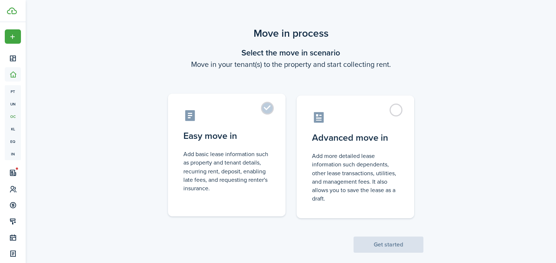
click at [270, 105] on label "Easy move in Add basic lease information such as property and tenant details, r…" at bounding box center [227, 155] width 118 height 123
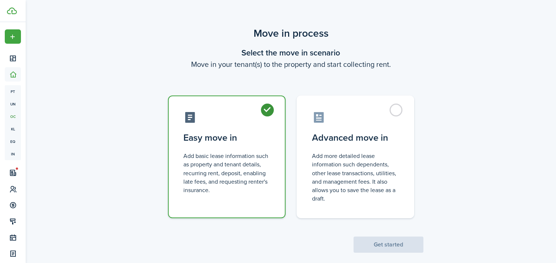
radio input "true"
click at [391, 239] on button "Get started" at bounding box center [388, 245] width 70 height 16
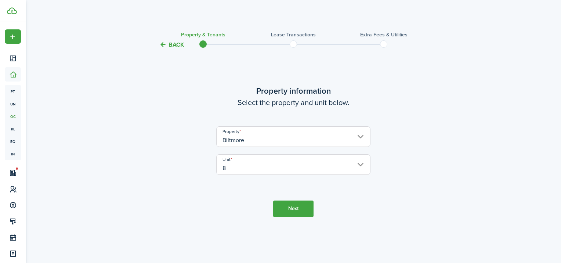
click at [300, 208] on button "Next" at bounding box center [293, 209] width 40 height 17
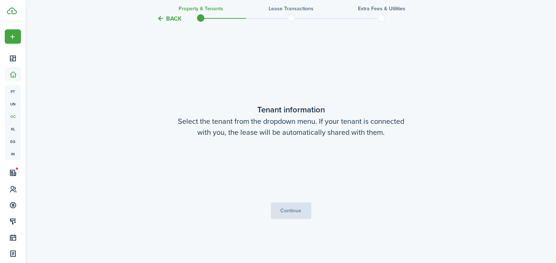
scroll to position [214, 0]
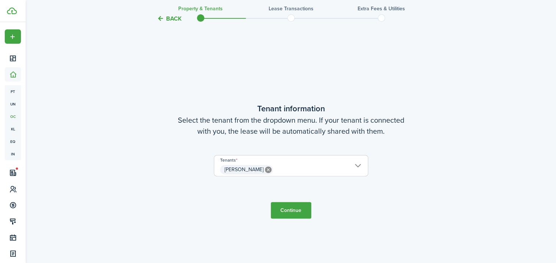
click at [304, 212] on button "Continue" at bounding box center [291, 210] width 40 height 17
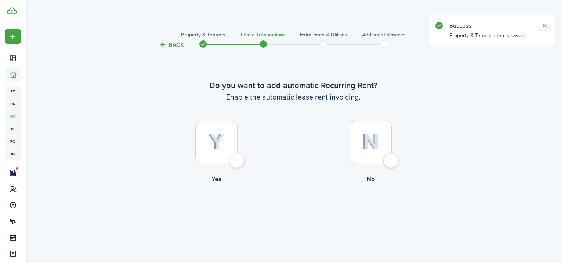
click at [237, 160] on div at bounding box center [216, 142] width 42 height 42
radio input "true"
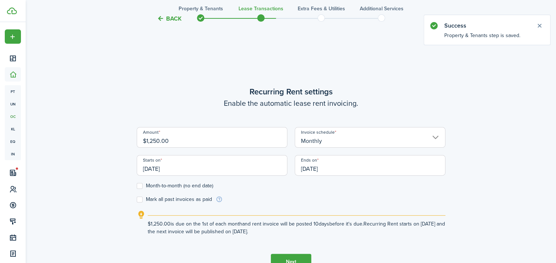
scroll to position [214, 0]
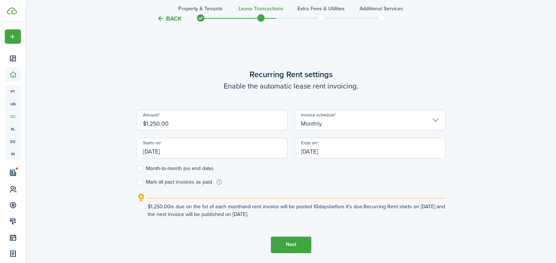
click at [202, 152] on input "[DATE]" at bounding box center [212, 148] width 151 height 21
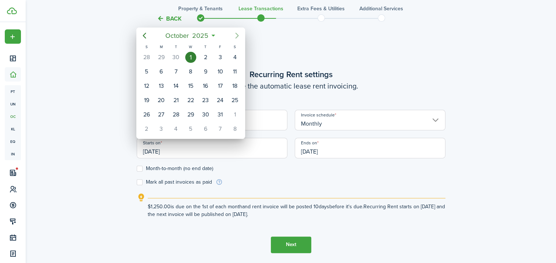
click at [238, 35] on icon "Next page" at bounding box center [237, 36] width 3 height 6
click at [235, 57] on div "1" at bounding box center [234, 57] width 11 height 11
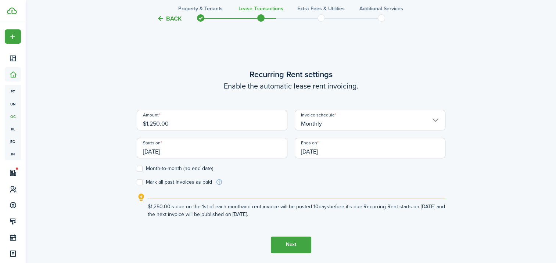
click at [223, 152] on input "[DATE]" at bounding box center [212, 148] width 151 height 21
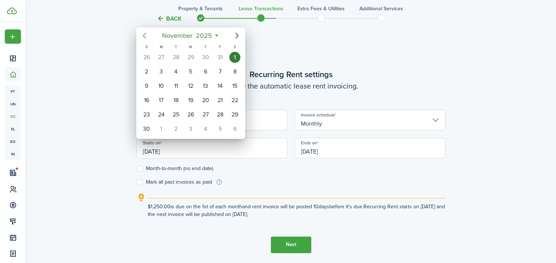
click at [145, 38] on icon "Previous page" at bounding box center [144, 35] width 9 height 9
click at [192, 56] on div "1" at bounding box center [190, 57] width 11 height 11
type input "[DATE]"
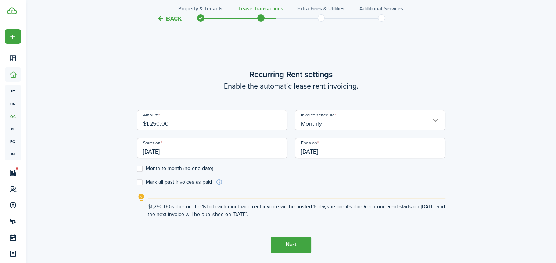
click at [349, 150] on input "[DATE]" at bounding box center [370, 148] width 151 height 21
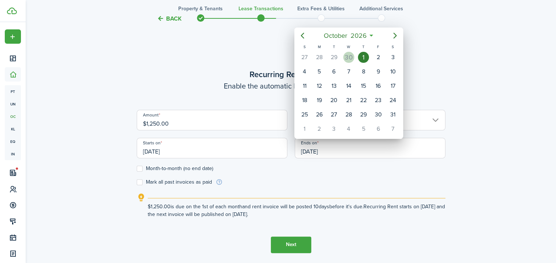
click at [351, 58] on div "30" at bounding box center [348, 57] width 11 height 11
type input "[DATE]"
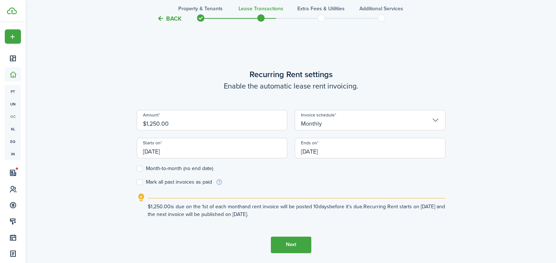
click at [301, 241] on button "Next" at bounding box center [291, 245] width 40 height 17
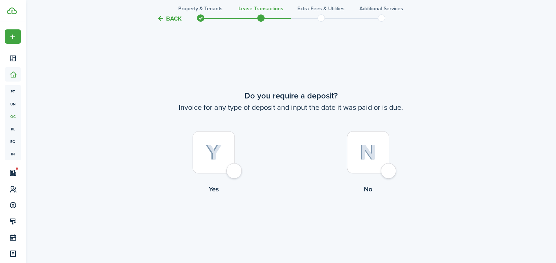
scroll to position [477, 0]
click at [235, 172] on div at bounding box center [214, 151] width 42 height 42
radio input "true"
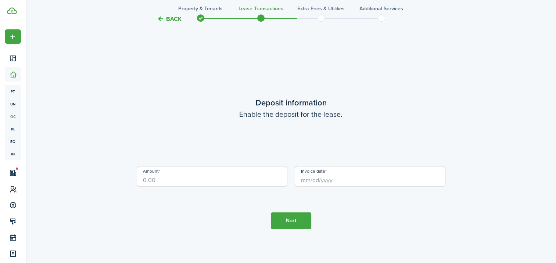
scroll to position [740, 0]
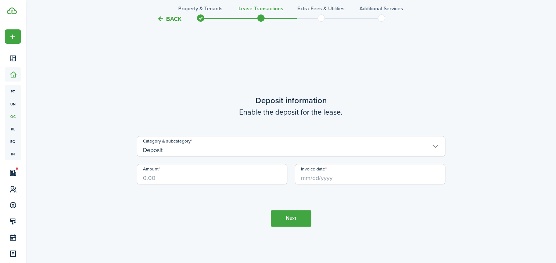
click at [233, 146] on input "Deposit" at bounding box center [291, 146] width 309 height 21
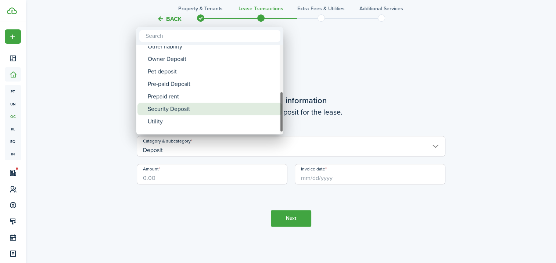
drag, startPoint x: 281, startPoint y: 59, endPoint x: 273, endPoint y: 109, distance: 50.3
click at [273, 109] on mbsc-scrollview-base "Deposit Deposit Cleaning Deposit Deposit Interest Gym & Facility Holding Key La…" at bounding box center [209, 90] width 147 height 88
drag, startPoint x: 281, startPoint y: 105, endPoint x: 279, endPoint y: 108, distance: 4.3
click at [279, 108] on mbsc-scrollview-base "Deposit Deposit Cleaning Deposit Deposit Interest Gym & Facility Holding Key La…" at bounding box center [209, 90] width 147 height 88
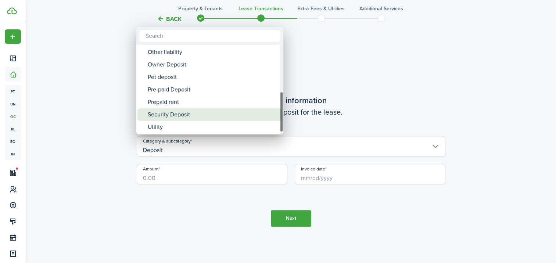
click at [250, 112] on div "Security Deposit" at bounding box center [213, 114] width 130 height 12
type input "Deposit / Security Deposit"
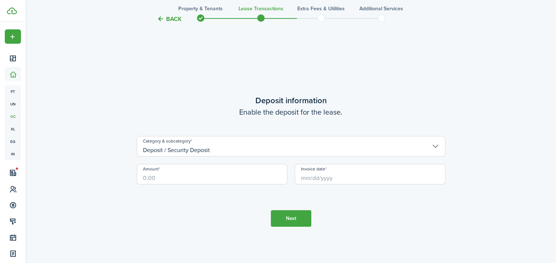
click at [221, 179] on input "Amount" at bounding box center [212, 174] width 151 height 21
click at [326, 176] on input "Invoice date" at bounding box center [370, 174] width 151 height 21
type input "$200.00"
click at [320, 179] on input "Invoice date" at bounding box center [370, 174] width 151 height 21
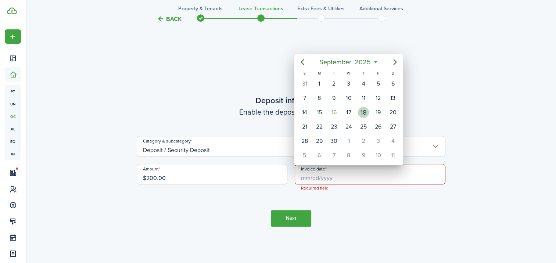
click at [363, 110] on div "18" at bounding box center [363, 112] width 11 height 11
type input "[DATE]"
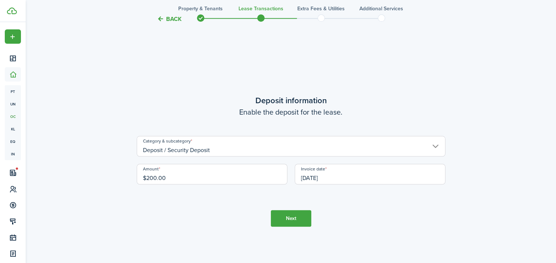
click at [292, 221] on button "Next" at bounding box center [291, 218] width 40 height 17
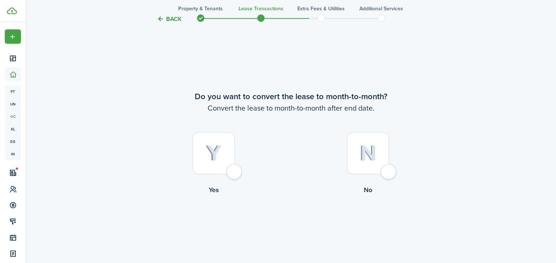
scroll to position [1003, 0]
click at [389, 169] on div at bounding box center [368, 151] width 42 height 42
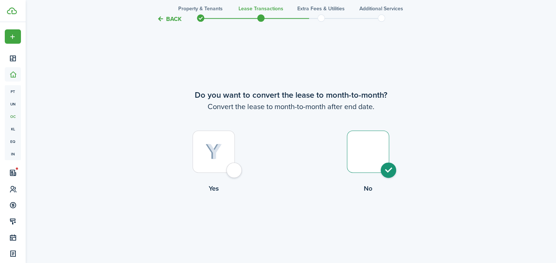
radio input "true"
click at [305, 222] on button "Continue" at bounding box center [291, 224] width 40 height 17
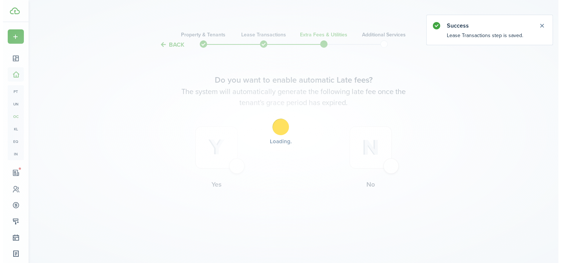
scroll to position [0, 0]
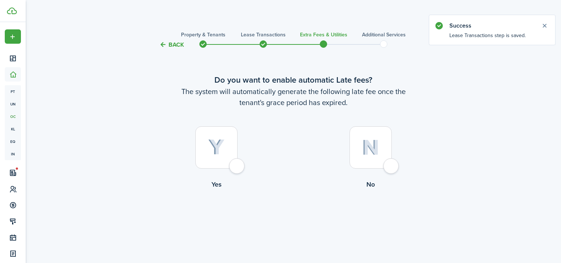
click at [238, 165] on div at bounding box center [216, 147] width 42 height 42
radio input "true"
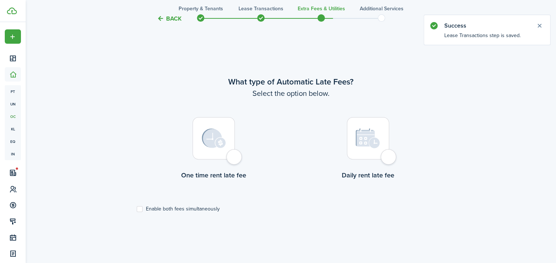
scroll to position [214, 0]
click at [140, 207] on label "Enable both fees simultaneously" at bounding box center [178, 208] width 83 height 6
click at [137, 208] on input "Enable both fees simultaneously" at bounding box center [136, 208] width 0 height 0
checkbox input "true"
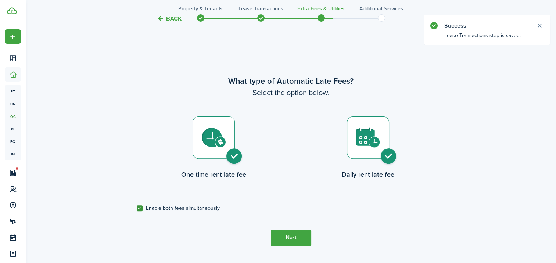
click at [289, 236] on button "Next" at bounding box center [291, 238] width 40 height 17
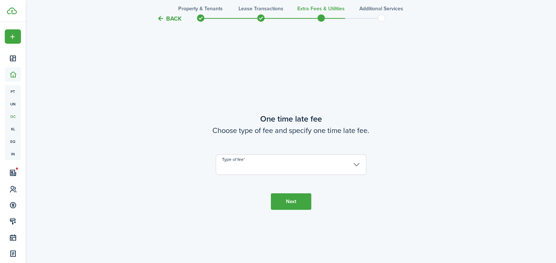
scroll to position [477, 0]
click at [266, 168] on input "Type of fee" at bounding box center [291, 164] width 151 height 21
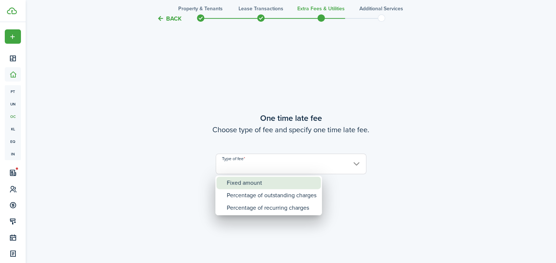
click at [266, 181] on div "Fixed amount" at bounding box center [272, 183] width 90 height 12
type input "Fixed amount"
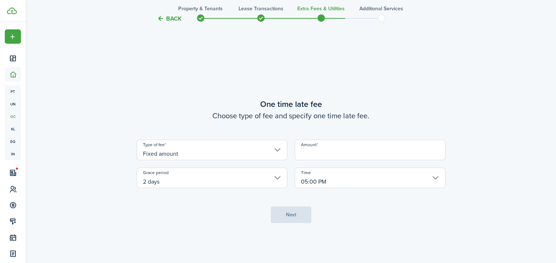
click at [310, 155] on input "Amount" at bounding box center [370, 150] width 151 height 21
type input "$200.00"
click at [287, 220] on button "Next" at bounding box center [291, 214] width 40 height 17
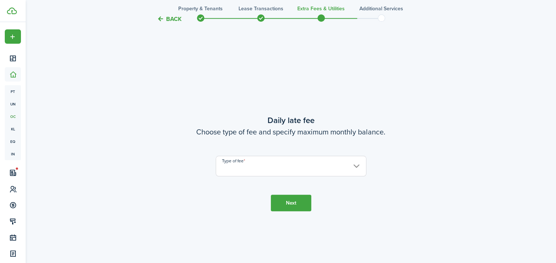
scroll to position [740, 0]
click at [272, 168] on input "Type of fee" at bounding box center [291, 164] width 151 height 21
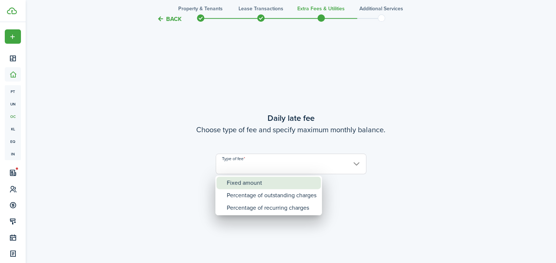
click at [269, 177] on div "Fixed amount" at bounding box center [272, 183] width 90 height 12
type input "Fixed amount"
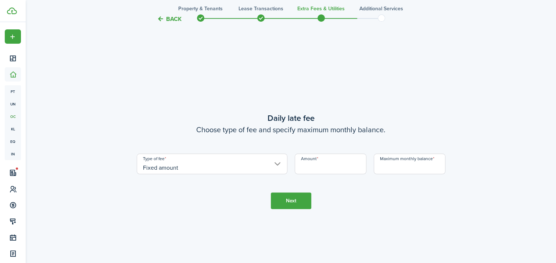
click at [317, 166] on input "Amount" at bounding box center [331, 164] width 72 height 21
type input "$25.00"
click at [391, 170] on input "Maximum monthly balance" at bounding box center [410, 164] width 72 height 21
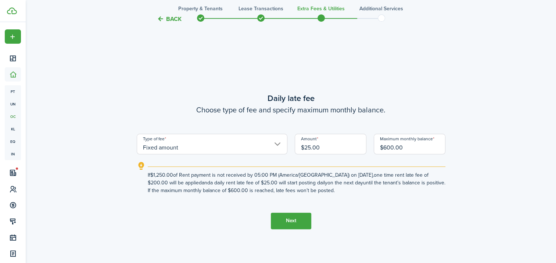
type input "$600.00"
click at [294, 225] on button "Next" at bounding box center [291, 221] width 40 height 17
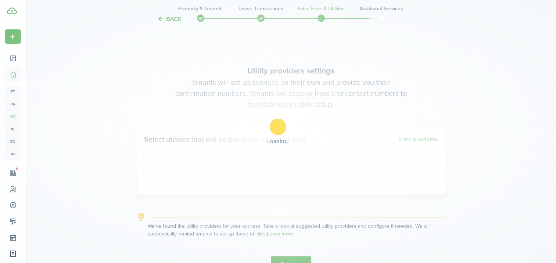
scroll to position [1003, 0]
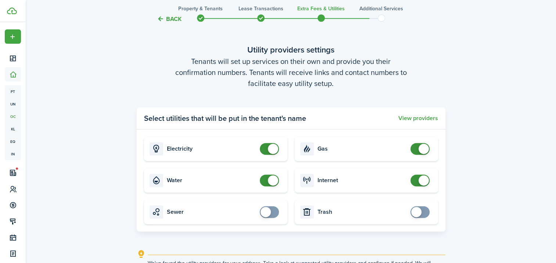
checkbox input "false"
click at [273, 182] on span at bounding box center [273, 180] width 10 height 10
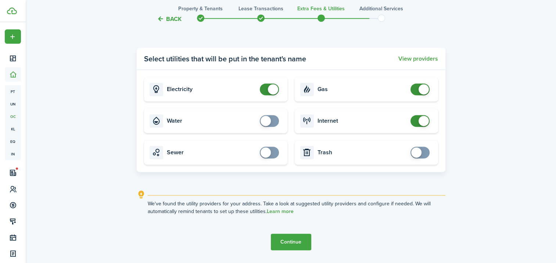
scroll to position [1085, 0]
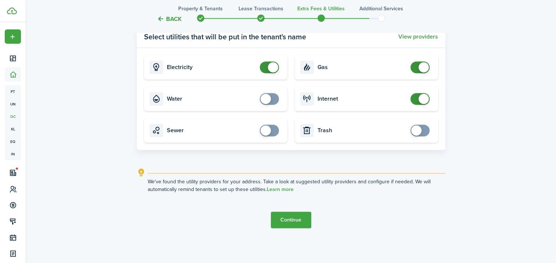
click at [293, 223] on button "Continue" at bounding box center [291, 220] width 40 height 17
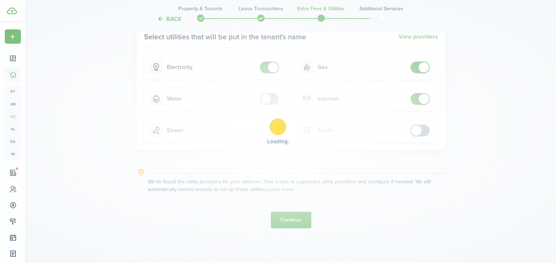
scroll to position [0, 0]
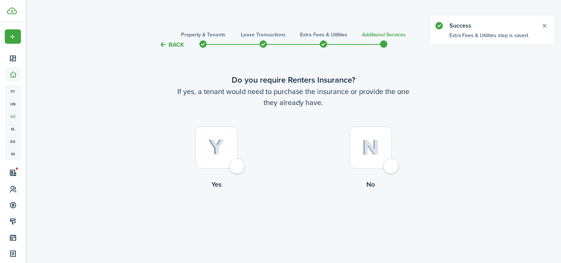
click at [385, 166] on div at bounding box center [371, 147] width 42 height 42
radio input "true"
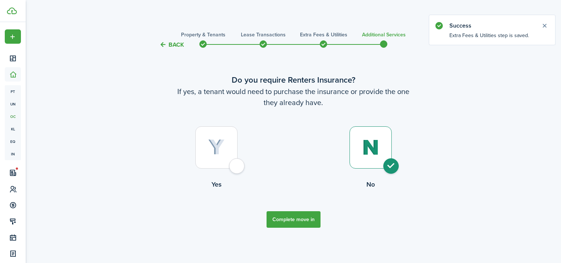
click at [315, 220] on button "Complete move in" at bounding box center [294, 219] width 54 height 17
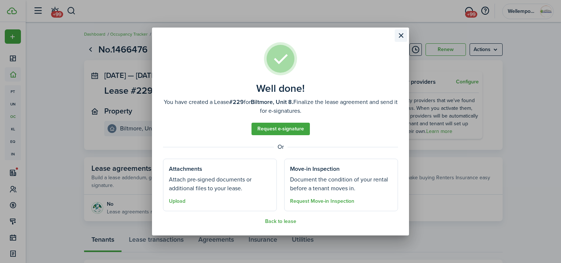
click at [401, 37] on button "Close modal" at bounding box center [401, 35] width 12 height 12
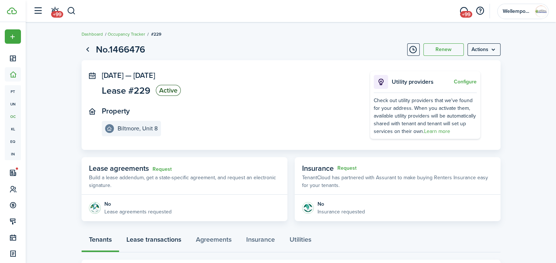
click at [179, 240] on link "Lease transactions" at bounding box center [153, 241] width 69 height 22
click at [168, 240] on div "Tenants Lease transactions Agreements Insurance Utilities" at bounding box center [291, 241] width 419 height 22
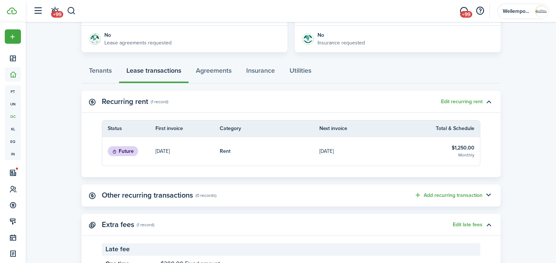
scroll to position [170, 0]
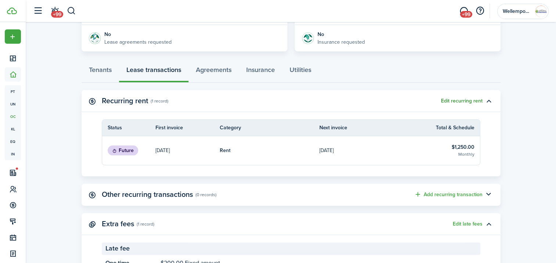
click at [475, 101] on button "Edit recurring rent" at bounding box center [462, 101] width 42 height 6
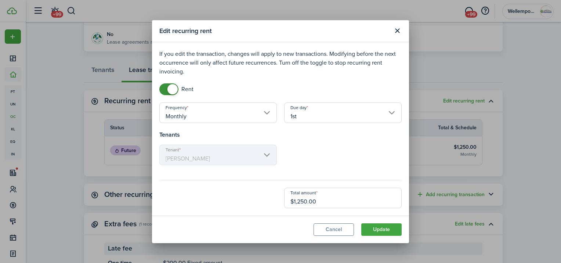
click at [322, 198] on input "$1,250.00" at bounding box center [343, 198] width 118 height 21
drag, startPoint x: 322, startPoint y: 198, endPoint x: 284, endPoint y: 192, distance: 38.0
click at [284, 192] on input "$1,250.00" at bounding box center [343, 198] width 118 height 21
type input "$1,150.00"
click at [389, 229] on button "Update" at bounding box center [382, 229] width 40 height 12
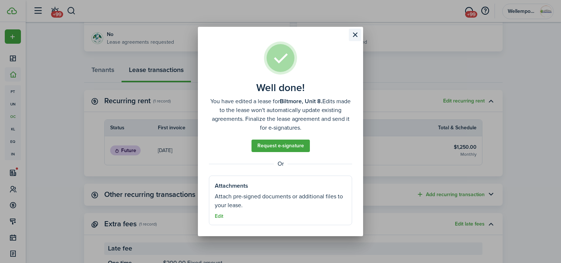
click at [353, 32] on button "Close modal" at bounding box center [355, 35] width 12 height 12
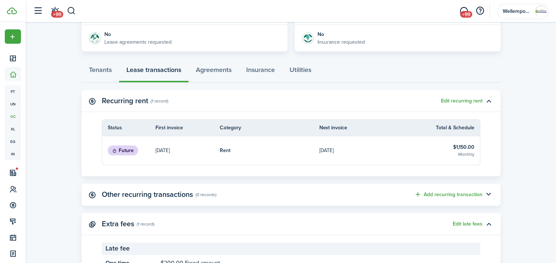
scroll to position [169, 0]
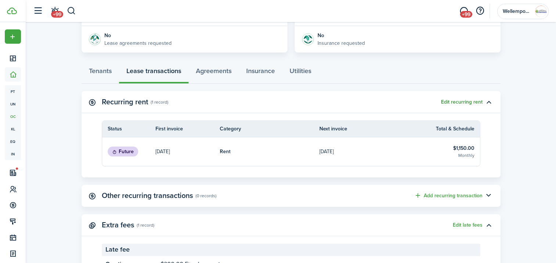
click at [467, 102] on button "Edit recurring rent" at bounding box center [462, 102] width 42 height 6
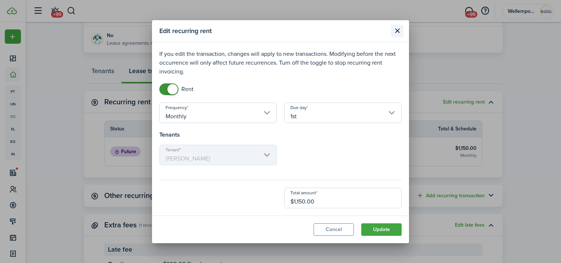
click at [400, 28] on button "Close modal" at bounding box center [397, 31] width 12 height 12
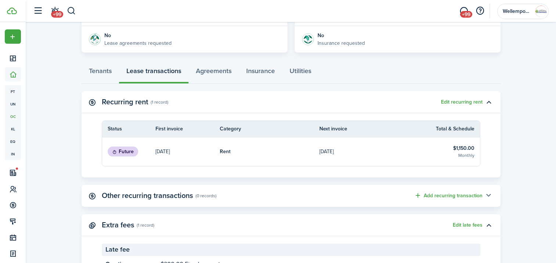
click at [489, 195] on button "button" at bounding box center [488, 196] width 12 height 12
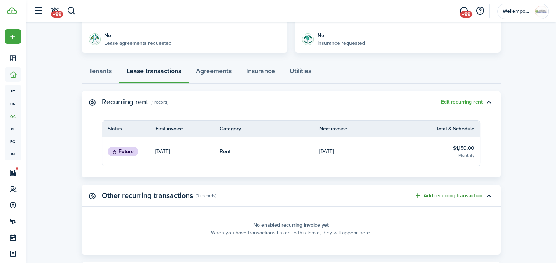
click at [417, 196] on button "Add recurring transaction" at bounding box center [448, 195] width 68 height 8
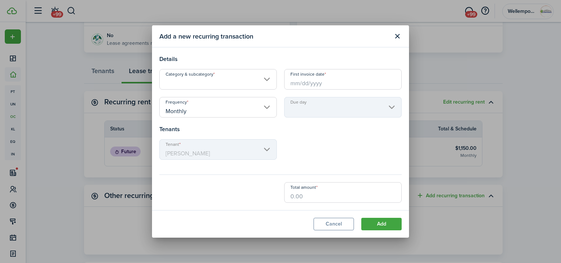
click at [260, 83] on input "Category & subcategory" at bounding box center [218, 79] width 118 height 21
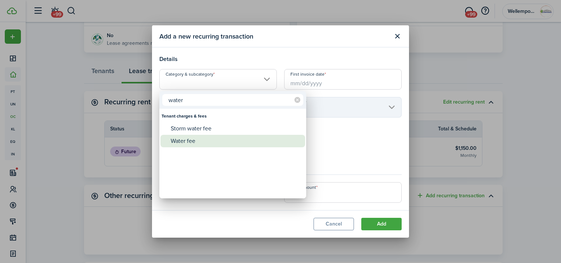
type input "water"
click at [251, 135] on div "Water fee" at bounding box center [236, 141] width 130 height 12
type input "Tenant charges & fees / Water fee"
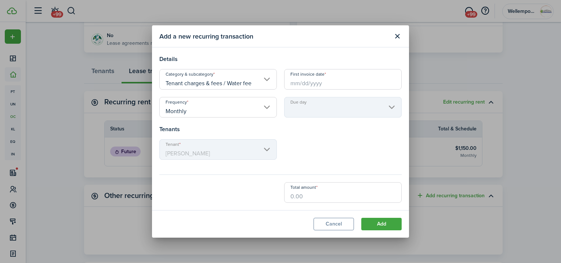
click at [313, 81] on input "First invoice date" at bounding box center [343, 79] width 118 height 21
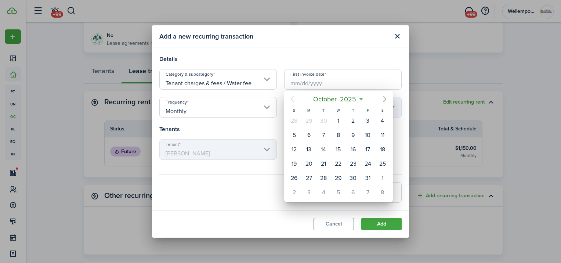
click at [384, 98] on icon "Next page" at bounding box center [385, 99] width 9 height 9
click at [381, 121] on div "1" at bounding box center [382, 120] width 11 height 11
type input "[DATE]"
type input "1st"
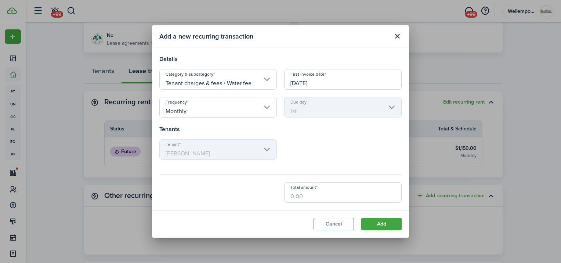
click at [302, 193] on input "Total amount" at bounding box center [343, 192] width 118 height 21
type input "$75.00"
click at [384, 223] on button "Add" at bounding box center [382, 224] width 40 height 12
click at [382, 222] on button "Add" at bounding box center [382, 224] width 40 height 12
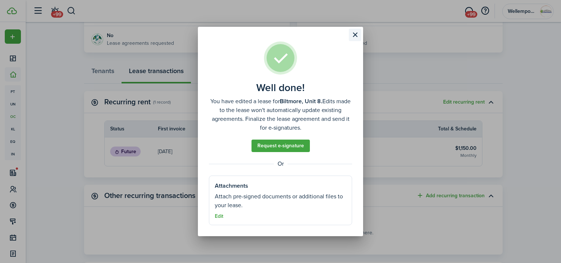
click at [356, 36] on button "Close modal" at bounding box center [355, 35] width 12 height 12
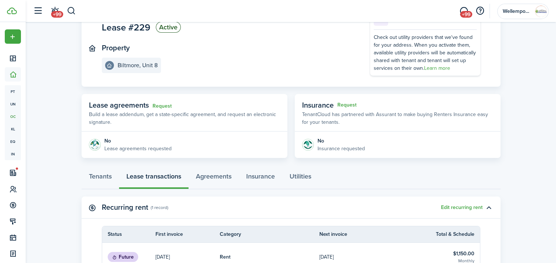
scroll to position [81, 0]
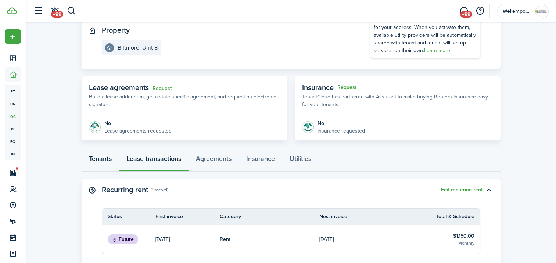
click at [112, 159] on link "Tenants" at bounding box center [100, 161] width 37 height 22
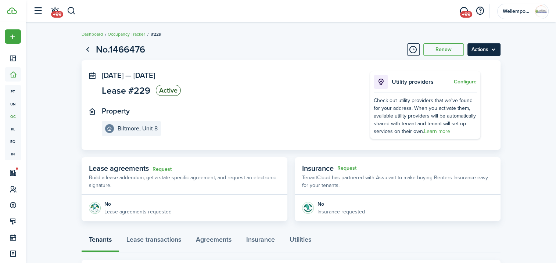
click at [492, 49] on menu-btn "Actions" at bounding box center [483, 49] width 33 height 12
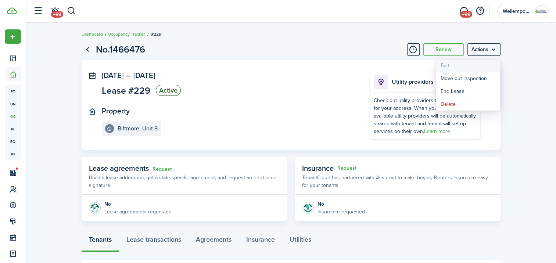
click at [475, 66] on button "Edit" at bounding box center [468, 66] width 64 height 12
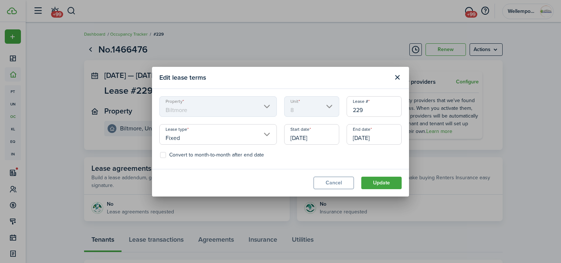
click at [332, 137] on input "[DATE]" at bounding box center [311, 134] width 55 height 21
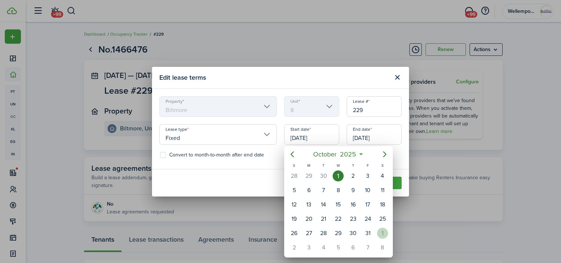
click at [384, 231] on div "1" at bounding box center [382, 233] width 11 height 11
type input "[DATE]"
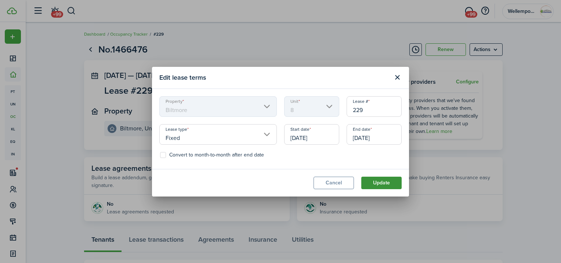
click at [384, 184] on button "Update" at bounding box center [382, 183] width 40 height 12
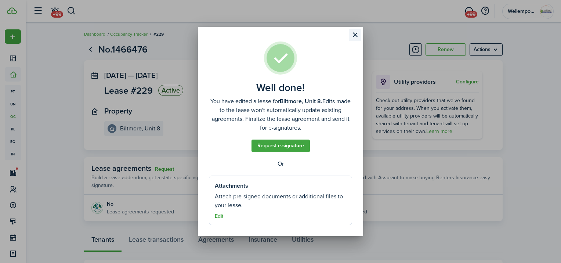
click at [356, 36] on button "Close modal" at bounding box center [355, 35] width 12 height 12
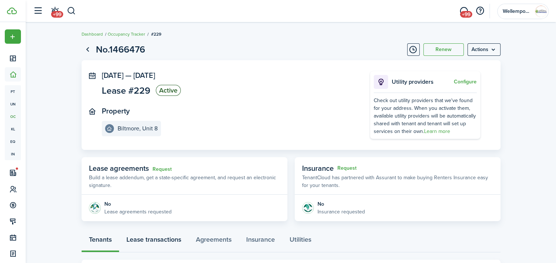
click at [175, 240] on link "Lease transactions" at bounding box center [153, 241] width 69 height 22
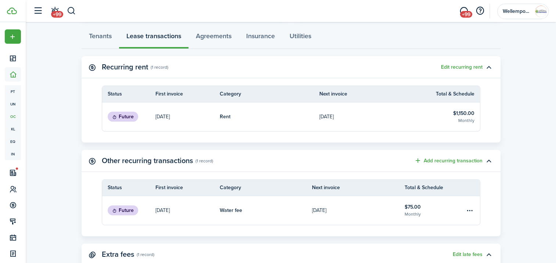
scroll to position [202, 0]
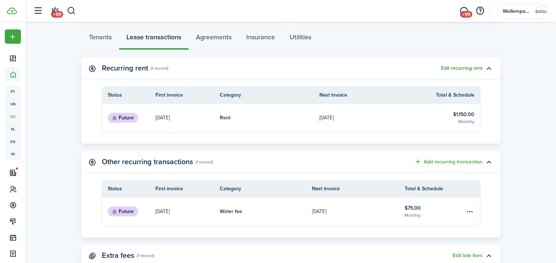
click at [467, 69] on button "Edit recurring rent" at bounding box center [462, 68] width 42 height 6
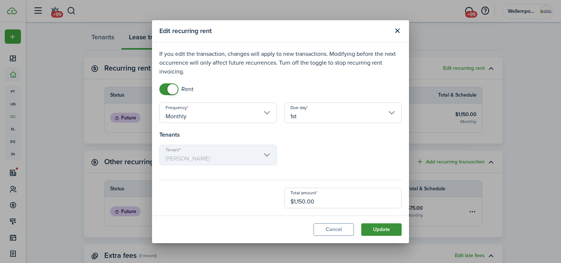
click at [391, 229] on button "Update" at bounding box center [382, 229] width 40 height 12
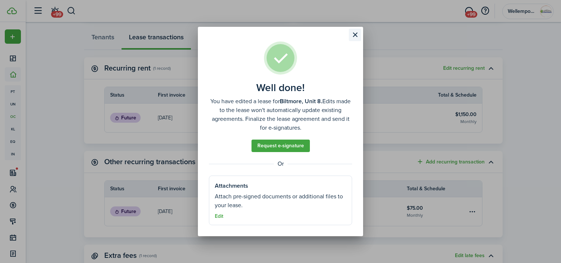
click at [358, 35] on button "Close modal" at bounding box center [355, 35] width 12 height 12
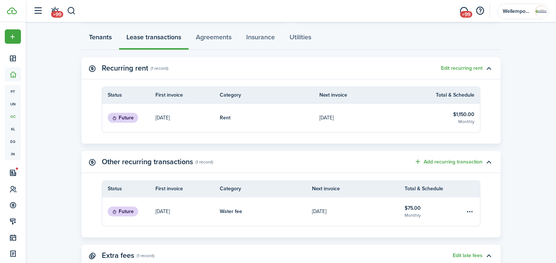
click at [106, 35] on link "Tenants" at bounding box center [100, 39] width 37 height 22
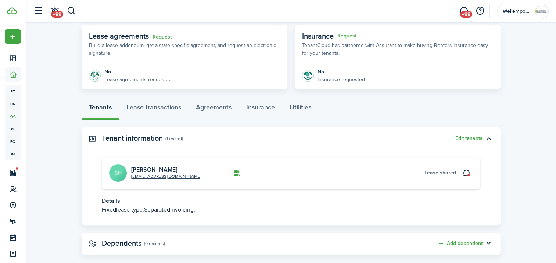
scroll to position [144, 0]
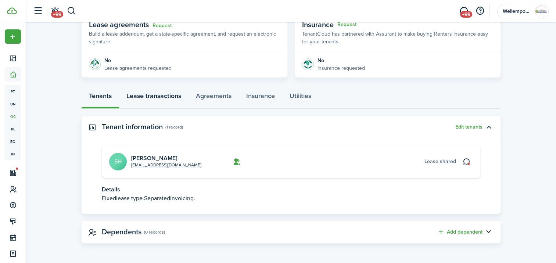
click at [169, 97] on link "Lease transactions" at bounding box center [153, 98] width 69 height 22
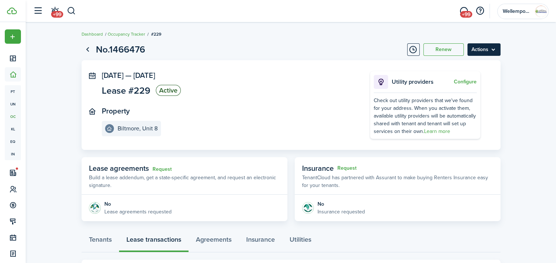
click at [491, 48] on menu-btn "Actions" at bounding box center [483, 49] width 33 height 12
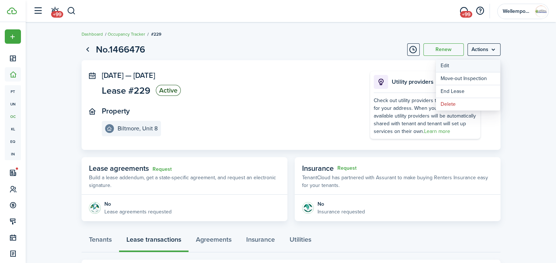
click at [473, 61] on button "Edit" at bounding box center [468, 66] width 64 height 12
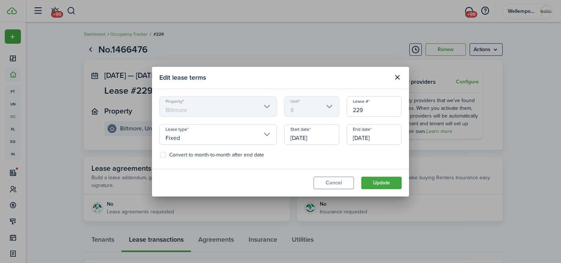
click at [322, 132] on input "[DATE]" at bounding box center [311, 134] width 55 height 21
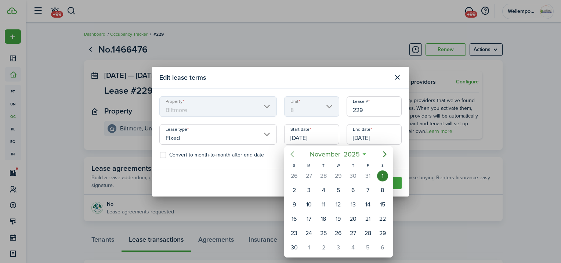
click at [293, 154] on icon "Previous page" at bounding box center [292, 154] width 9 height 9
click at [354, 202] on div "16" at bounding box center [353, 204] width 11 height 11
type input "[DATE]"
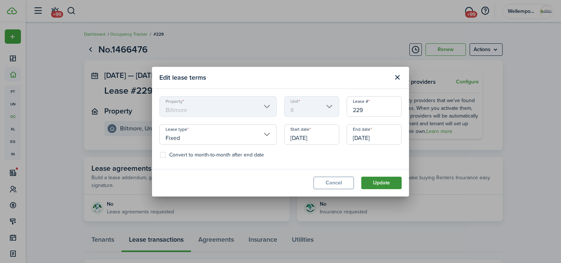
click at [382, 184] on button "Update" at bounding box center [382, 183] width 40 height 12
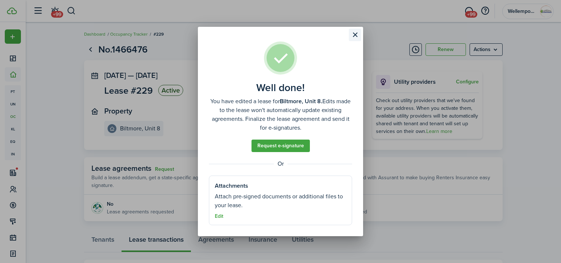
click at [354, 33] on button "Close modal" at bounding box center [355, 35] width 12 height 12
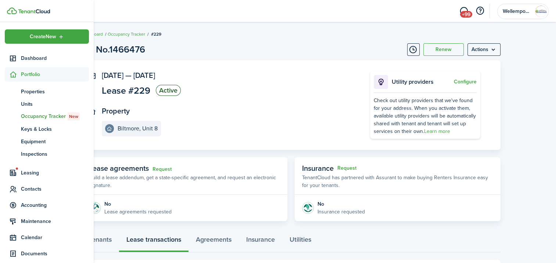
click at [35, 73] on span "Portfolio" at bounding box center [55, 75] width 68 height 8
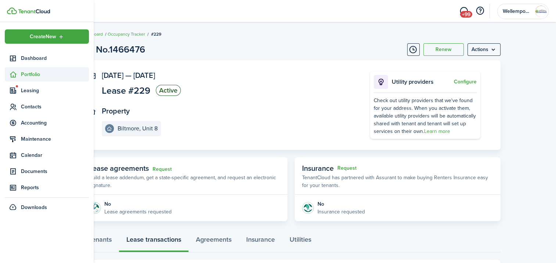
click at [38, 74] on span "Portfolio" at bounding box center [55, 75] width 68 height 8
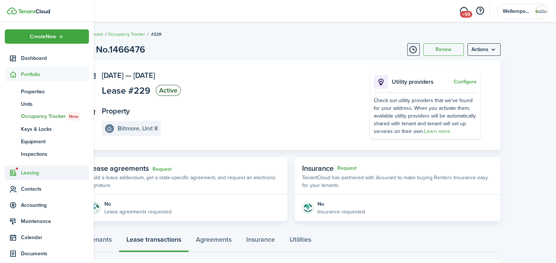
click at [32, 172] on span "Leasing" at bounding box center [55, 173] width 68 height 8
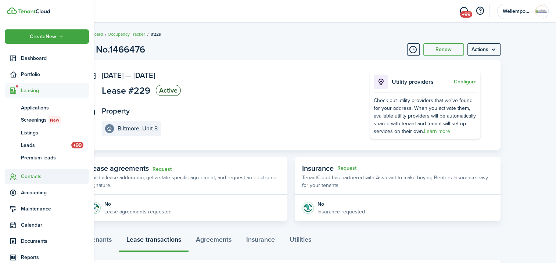
click at [38, 175] on span "Contacts" at bounding box center [55, 177] width 68 height 8
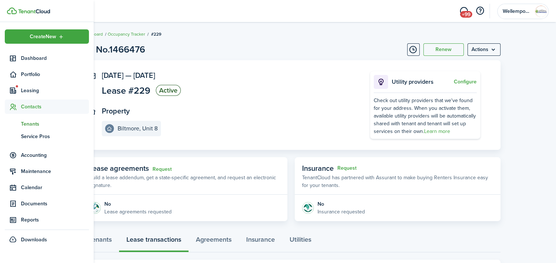
click at [36, 124] on span "Tenants" at bounding box center [55, 124] width 68 height 8
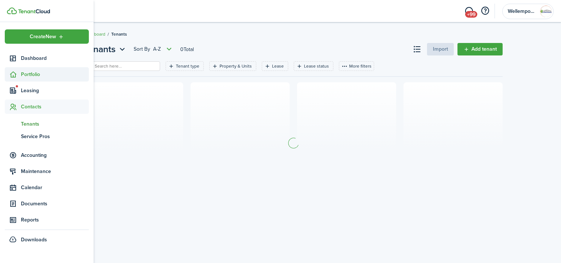
click at [35, 73] on span "Portfolio" at bounding box center [55, 75] width 68 height 8
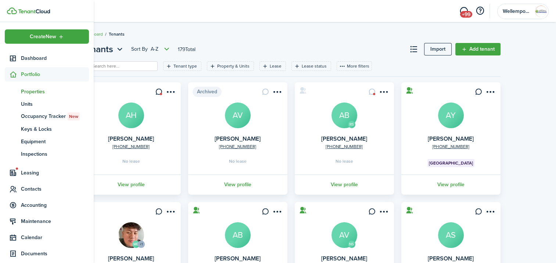
click at [41, 92] on span "Properties" at bounding box center [55, 92] width 68 height 8
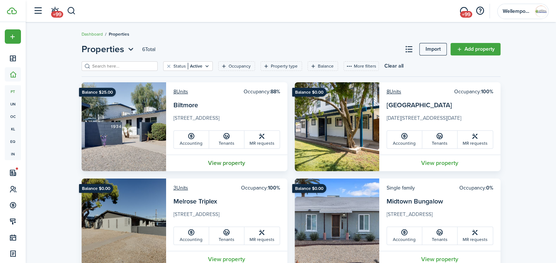
click at [226, 165] on link "View property" at bounding box center [226, 163] width 121 height 17
click at [225, 165] on link "View property" at bounding box center [226, 163] width 121 height 17
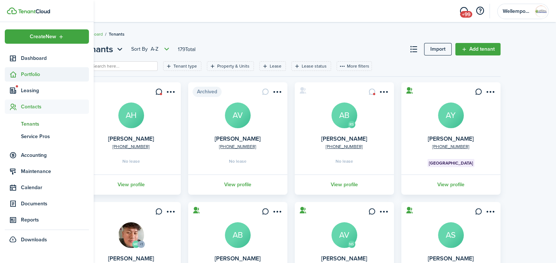
click at [20, 73] on sidebar-link-icon at bounding box center [13, 75] width 16 height 8
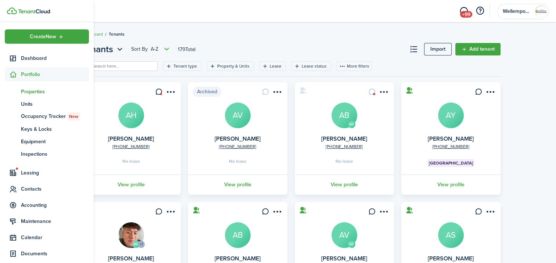
click at [33, 91] on span "Properties" at bounding box center [55, 92] width 68 height 8
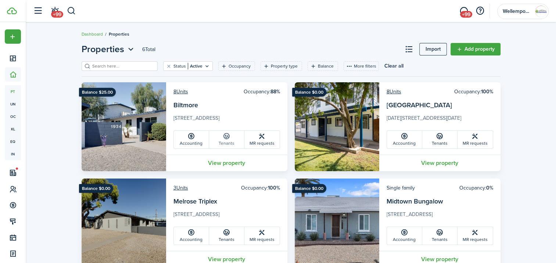
click at [240, 139] on link "Tenants" at bounding box center [226, 140] width 35 height 18
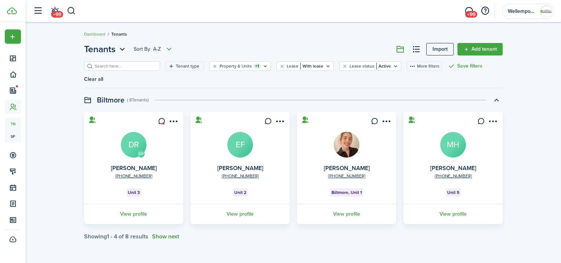
click at [176, 233] on button "Show next" at bounding box center [165, 236] width 27 height 7
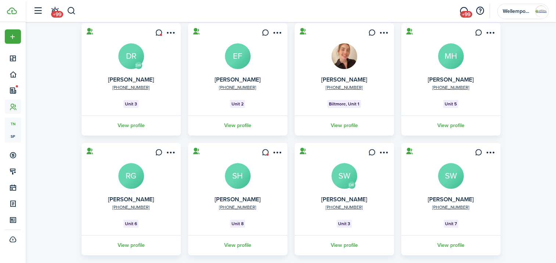
scroll to position [91, 0]
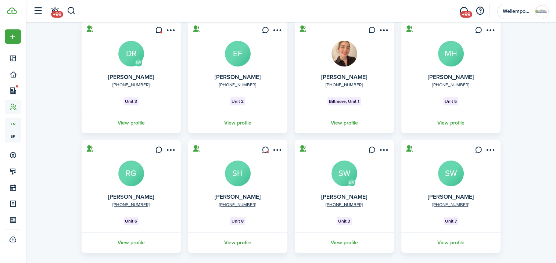
click at [252, 233] on link "View profile" at bounding box center [237, 243] width 101 height 20
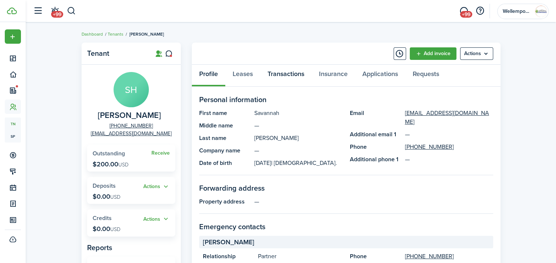
click at [299, 75] on link "Transactions" at bounding box center [285, 76] width 51 height 22
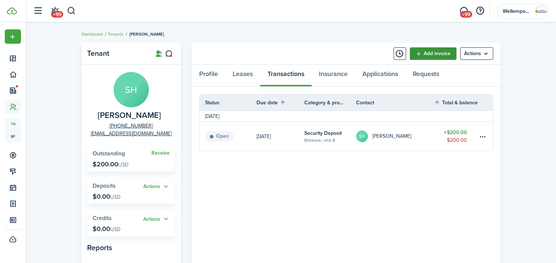
click at [445, 58] on link "Add invoice" at bounding box center [433, 53] width 47 height 12
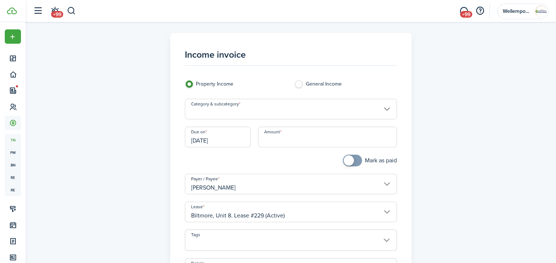
click at [236, 141] on input "[DATE]" at bounding box center [218, 137] width 66 height 21
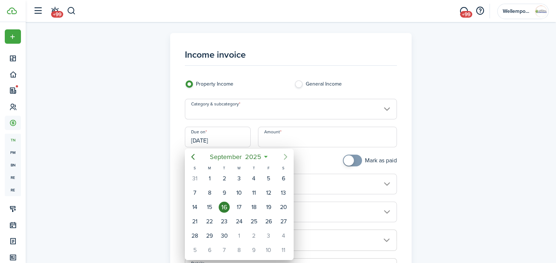
click at [285, 156] on icon "Next page" at bounding box center [285, 156] width 9 height 9
click at [253, 205] on div "16" at bounding box center [253, 207] width 11 height 11
type input "[DATE]"
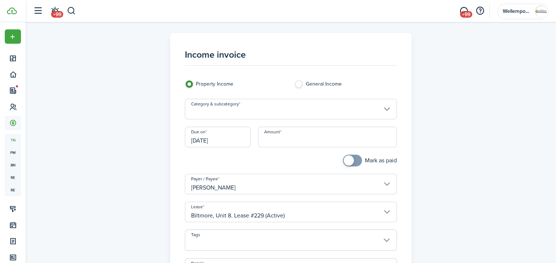
click at [241, 110] on input "Category & subcategory" at bounding box center [291, 109] width 212 height 21
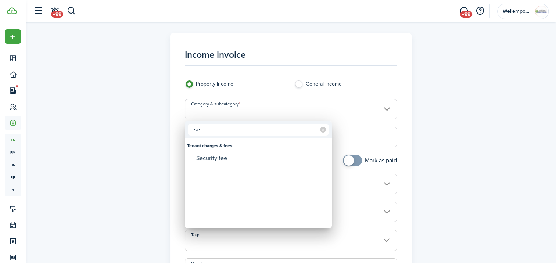
type input "s"
type input "d"
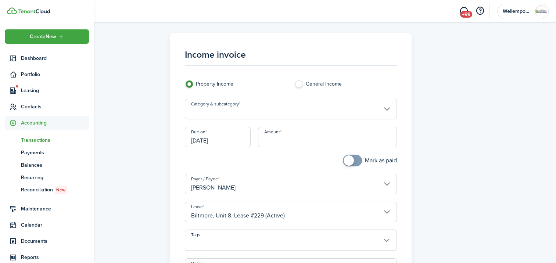
click at [34, 137] on span "Transactions" at bounding box center [55, 140] width 68 height 8
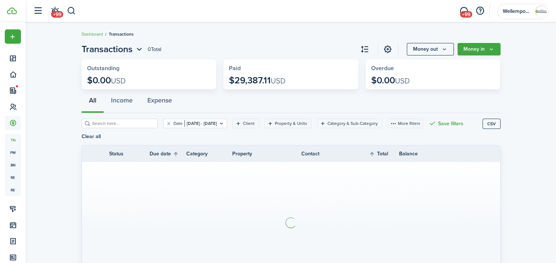
click at [475, 52] on button "Money in" at bounding box center [478, 49] width 43 height 12
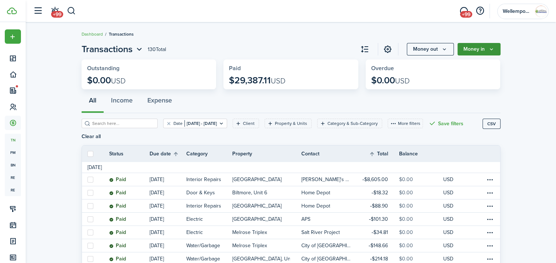
click at [480, 51] on button "Money in" at bounding box center [478, 49] width 43 height 12
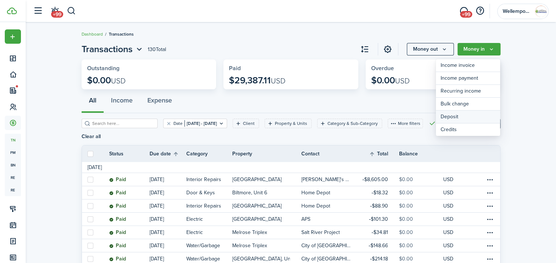
click at [476, 116] on link "Deposit" at bounding box center [468, 117] width 64 height 13
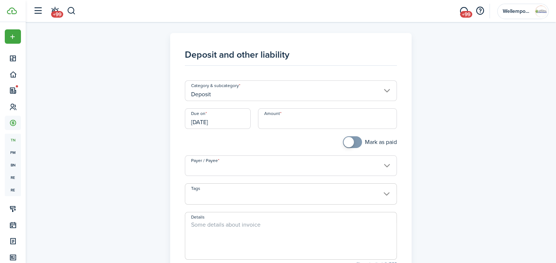
click at [290, 95] on input "Deposit" at bounding box center [291, 90] width 212 height 21
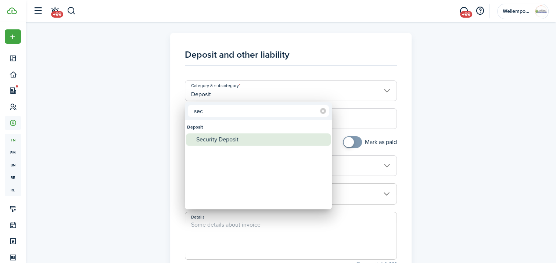
type input "sec"
click at [254, 135] on div "Security Deposit" at bounding box center [261, 139] width 130 height 12
type input "Deposit / Security Deposit"
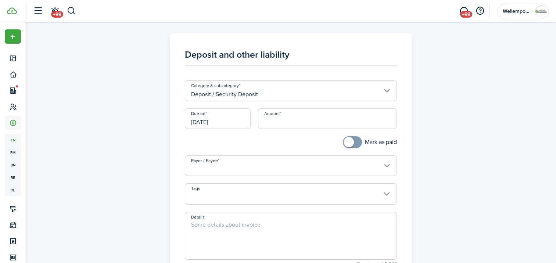
click at [295, 120] on input "Amount" at bounding box center [327, 118] width 139 height 21
click at [234, 121] on input "[DATE]" at bounding box center [218, 118] width 66 height 21
type input "$800.00"
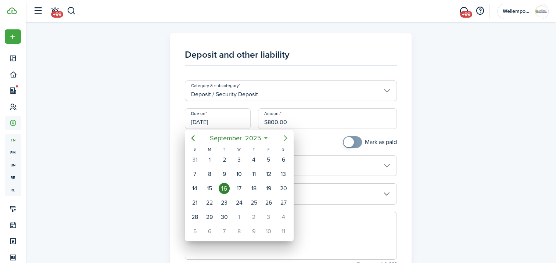
click at [284, 140] on icon "Next page" at bounding box center [285, 138] width 3 height 6
click at [252, 187] on div "16" at bounding box center [253, 188] width 11 height 11
type input "[DATE]"
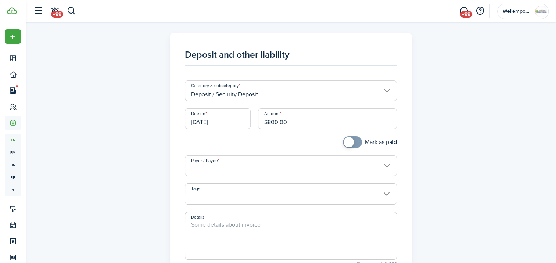
click at [243, 169] on input "Payer / Payee" at bounding box center [291, 165] width 212 height 21
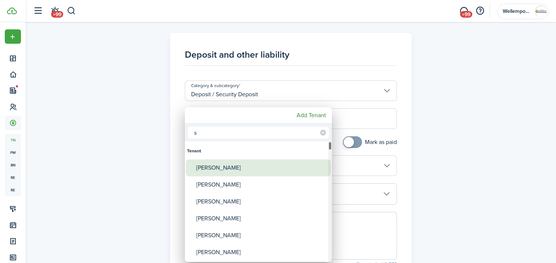
type input "s"
click at [243, 169] on div "[PERSON_NAME]" at bounding box center [261, 167] width 130 height 17
type input "[PERSON_NAME]"
click at [243, 169] on div "[PERSON_NAME]" at bounding box center [261, 167] width 130 height 17
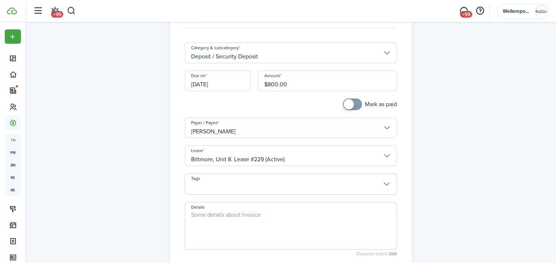
scroll to position [39, 0]
click at [240, 213] on textarea "Details" at bounding box center [290, 226] width 211 height 35
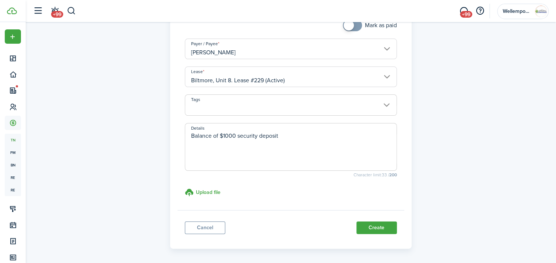
scroll to position [128, 0]
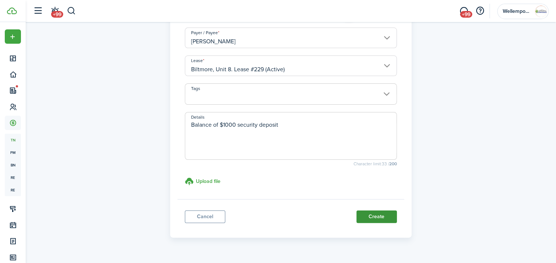
type textarea "Balance of $1000 security deposit"
click at [381, 218] on button "Create" at bounding box center [376, 217] width 40 height 12
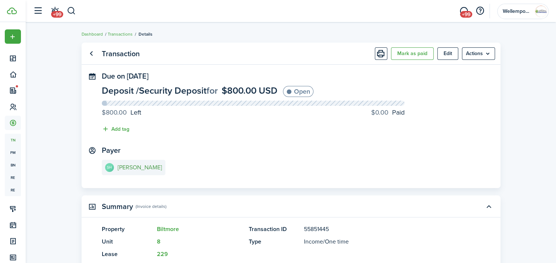
click at [138, 166] on e-details-info-title "[PERSON_NAME]" at bounding box center [140, 167] width 44 height 7
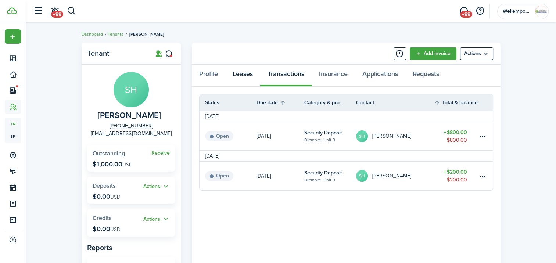
click at [248, 77] on link "Leases" at bounding box center [242, 76] width 35 height 22
click at [248, 77] on div "Profile Leases Transactions Insurance Applications Requests" at bounding box center [346, 76] width 309 height 22
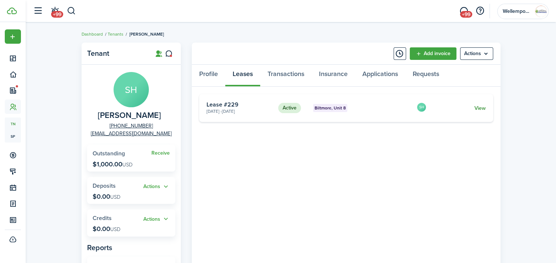
click at [481, 108] on link "View" at bounding box center [479, 108] width 11 height 8
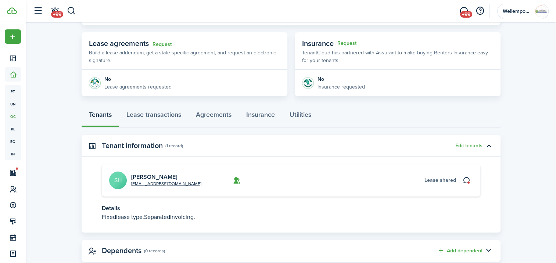
scroll to position [144, 0]
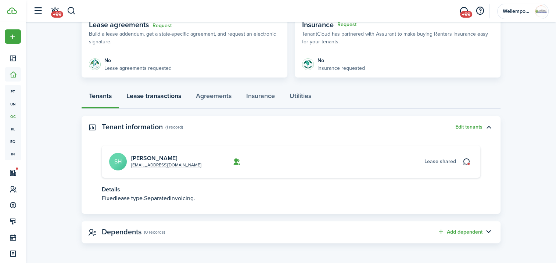
click at [167, 99] on link "Lease transactions" at bounding box center [153, 98] width 69 height 22
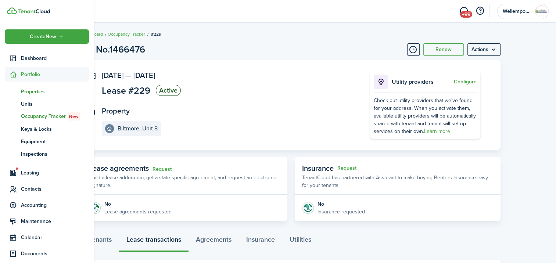
click at [36, 91] on span "Properties" at bounding box center [55, 92] width 68 height 8
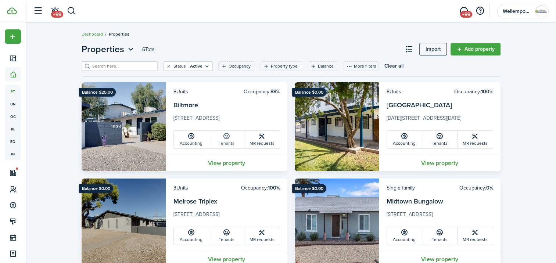
click at [223, 138] on icon at bounding box center [227, 136] width 8 height 7
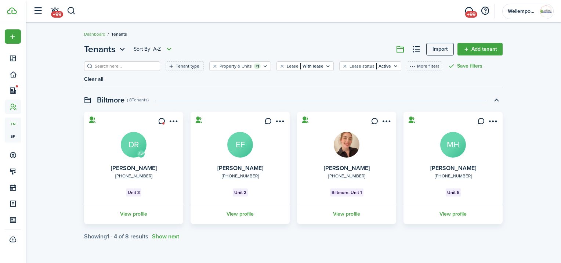
click at [145, 204] on link "View profile" at bounding box center [133, 214] width 101 height 20
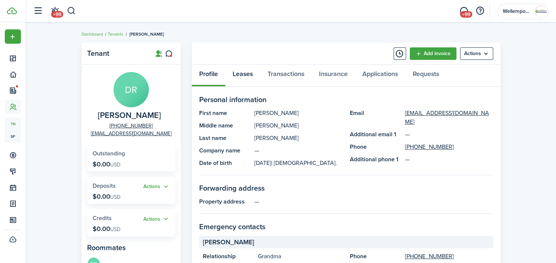
click at [251, 72] on link "Leases" at bounding box center [242, 76] width 35 height 22
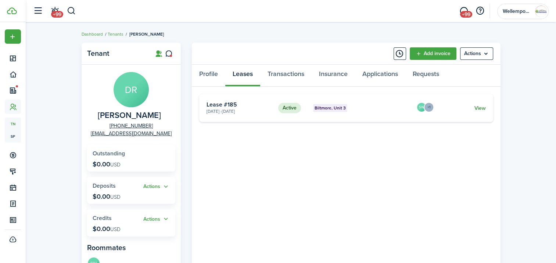
click at [486, 108] on card "Active Biltmore, Unit 3 [DATE] - [DATE] Lease #185 SW +1 View" at bounding box center [346, 108] width 294 height 28
click at [482, 108] on link "View" at bounding box center [479, 108] width 11 height 8
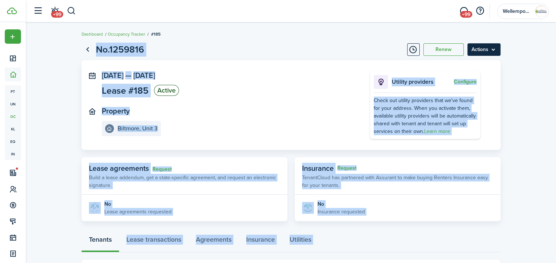
click at [492, 50] on menu-btn "Actions" at bounding box center [483, 49] width 33 height 12
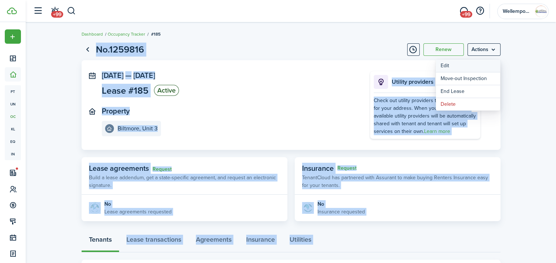
click at [480, 68] on button "Edit" at bounding box center [468, 66] width 64 height 12
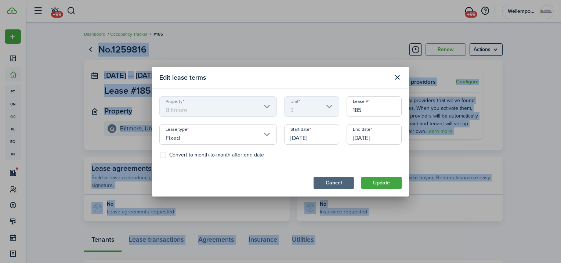
click at [336, 180] on button "Cancel" at bounding box center [334, 183] width 40 height 12
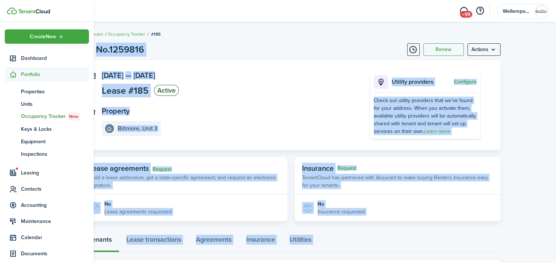
click at [36, 76] on span "Portfolio" at bounding box center [55, 75] width 68 height 8
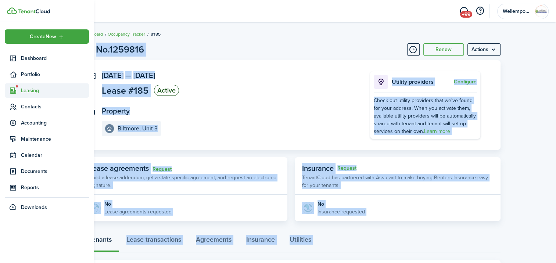
click at [36, 89] on span "Leasing" at bounding box center [55, 91] width 68 height 8
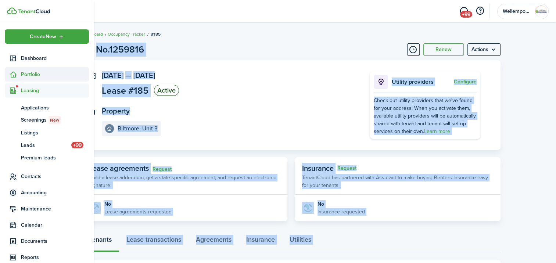
click at [41, 72] on span "Portfolio" at bounding box center [55, 75] width 68 height 8
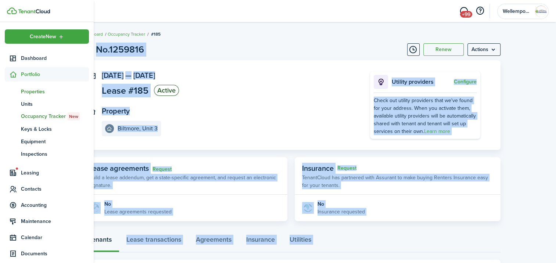
click at [43, 88] on span "Properties" at bounding box center [55, 92] width 68 height 8
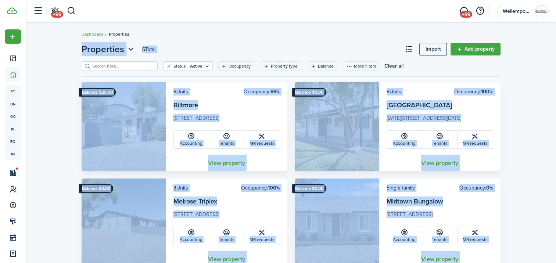
click at [533, 107] on div "Properties 6 Total Import Add property Status Active Occupancy Property type Ba…" at bounding box center [291, 203] width 530 height 328
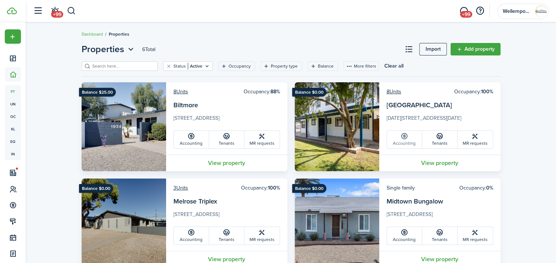
click at [410, 137] on link "Accounting" at bounding box center [404, 140] width 35 height 18
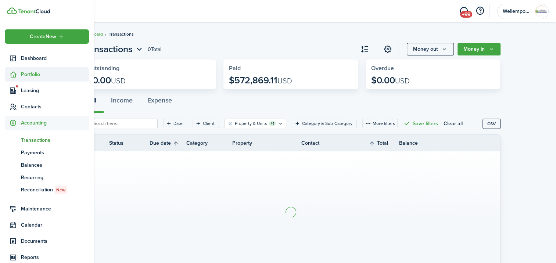
click at [26, 75] on span "Portfolio" at bounding box center [55, 75] width 68 height 8
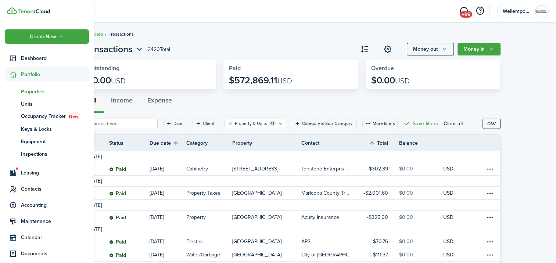
click at [36, 91] on span "Properties" at bounding box center [55, 92] width 68 height 8
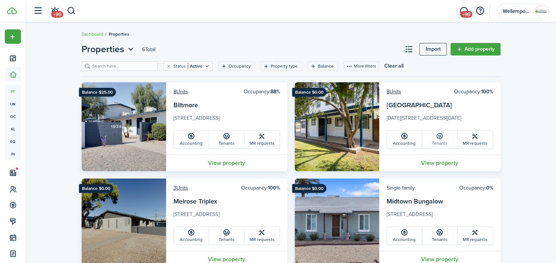
click at [436, 142] on link "Tenants" at bounding box center [439, 140] width 35 height 18
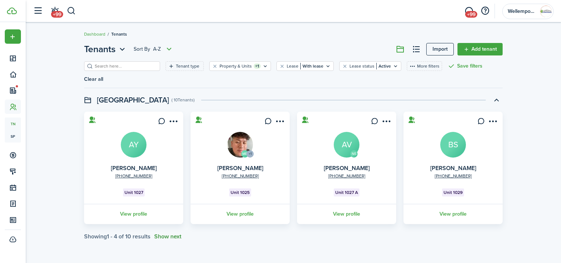
click at [179, 233] on button "Show next" at bounding box center [167, 236] width 27 height 7
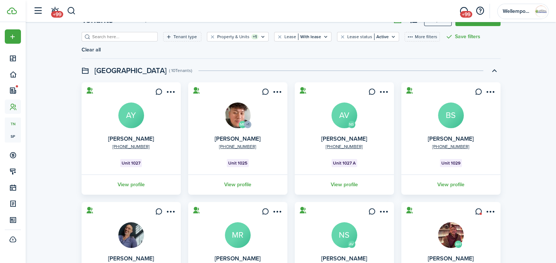
scroll to position [105, 0]
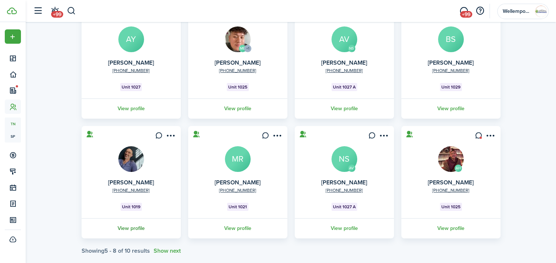
click at [131, 219] on link "View profile" at bounding box center [130, 228] width 101 height 20
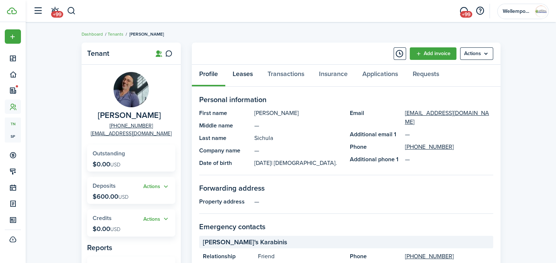
click at [240, 72] on link "Leases" at bounding box center [242, 76] width 35 height 22
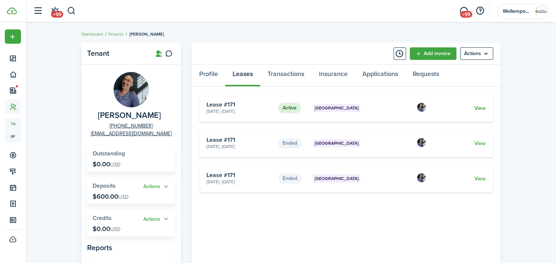
click at [480, 108] on link "View" at bounding box center [479, 108] width 11 height 8
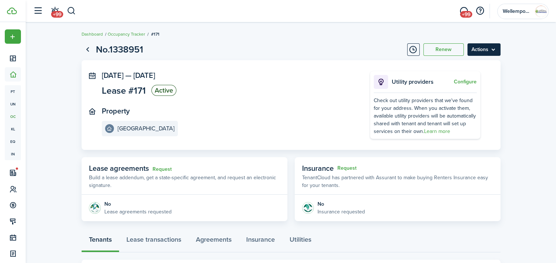
click at [494, 48] on menu-btn "Actions" at bounding box center [483, 49] width 33 height 12
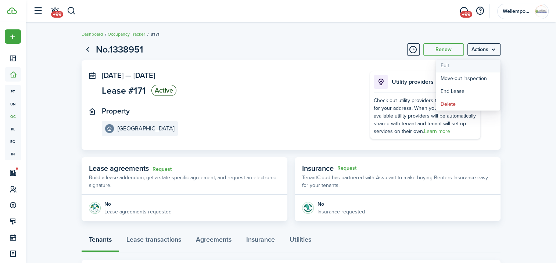
click at [489, 67] on button "Edit" at bounding box center [468, 66] width 64 height 12
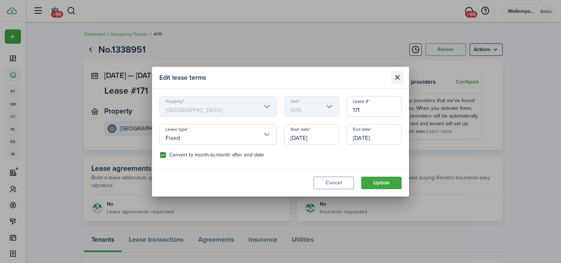
click at [400, 76] on button "Close modal" at bounding box center [397, 77] width 12 height 12
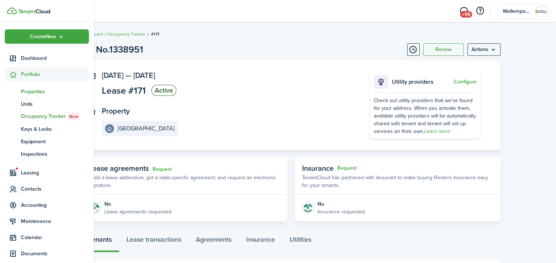
click at [34, 88] on span "Properties" at bounding box center [55, 92] width 68 height 8
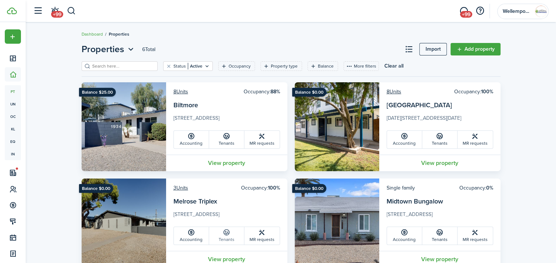
click at [223, 234] on icon at bounding box center [227, 232] width 8 height 7
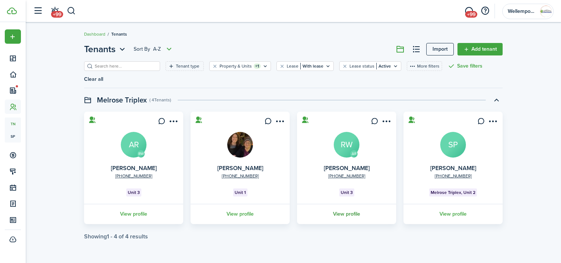
click at [339, 205] on link "View profile" at bounding box center [346, 214] width 101 height 20
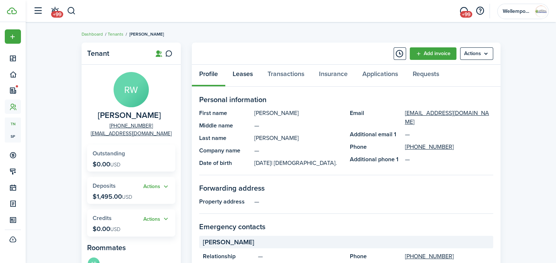
click at [244, 73] on link "Leases" at bounding box center [242, 76] width 35 height 22
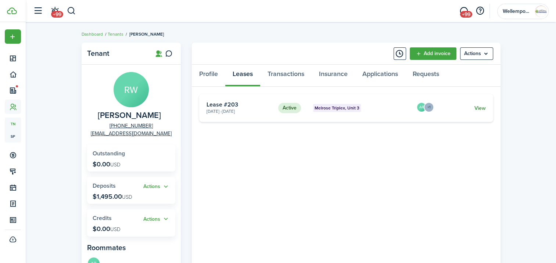
click at [481, 107] on link "View" at bounding box center [479, 108] width 11 height 8
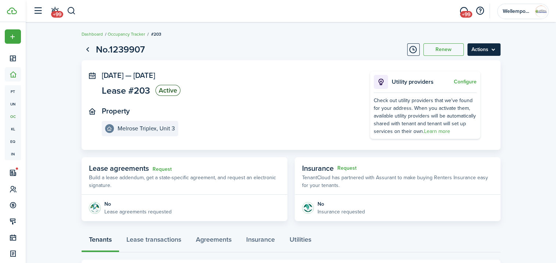
click at [493, 50] on menu-btn "Actions" at bounding box center [483, 49] width 33 height 12
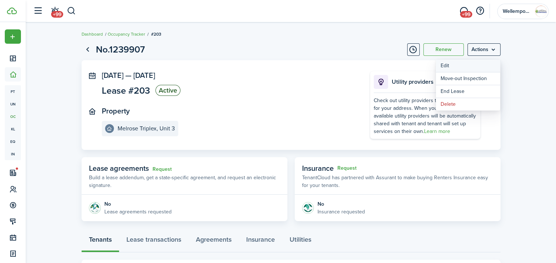
click at [488, 67] on button "Edit" at bounding box center [468, 66] width 64 height 12
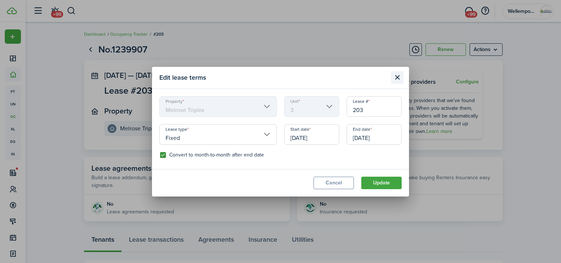
click at [400, 78] on button "Close modal" at bounding box center [397, 77] width 12 height 12
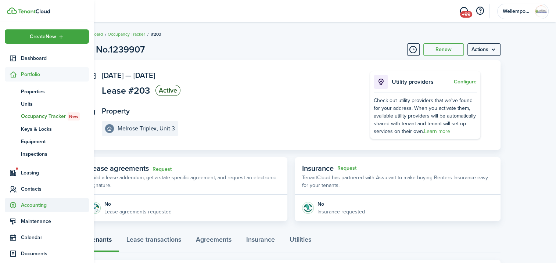
click at [36, 206] on span "Accounting" at bounding box center [55, 205] width 68 height 8
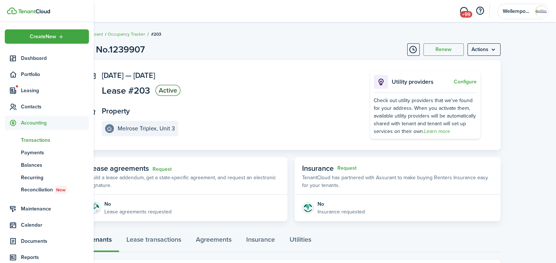
click at [34, 140] on span "Transactions" at bounding box center [55, 140] width 68 height 8
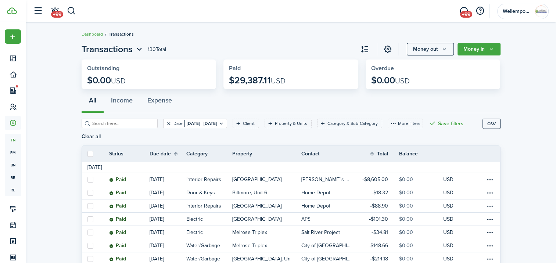
click at [166, 123] on button "Clear filter" at bounding box center [169, 124] width 6 height 6
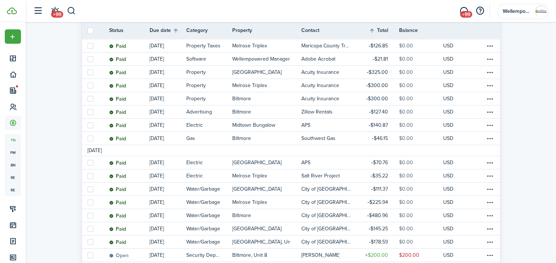
scroll to position [258, 0]
